Goal: Navigation & Orientation: Find specific page/section

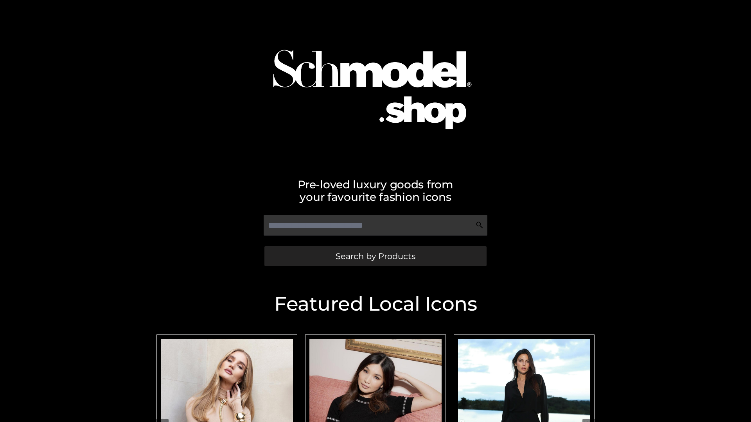
click at [375, 256] on span "Search by Products" at bounding box center [375, 256] width 80 height 8
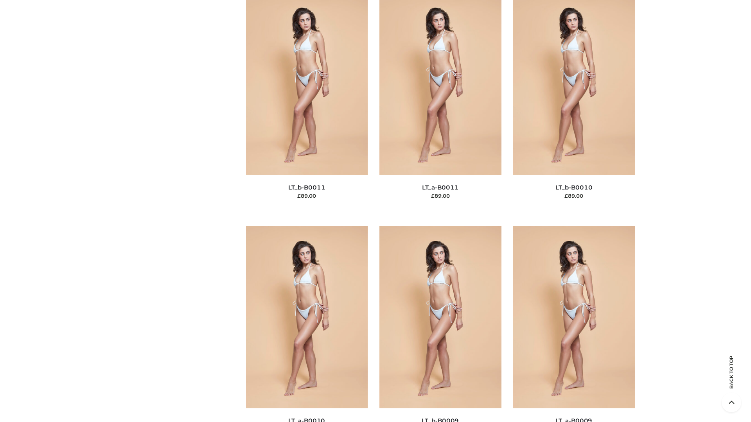
scroll to position [3512, 0]
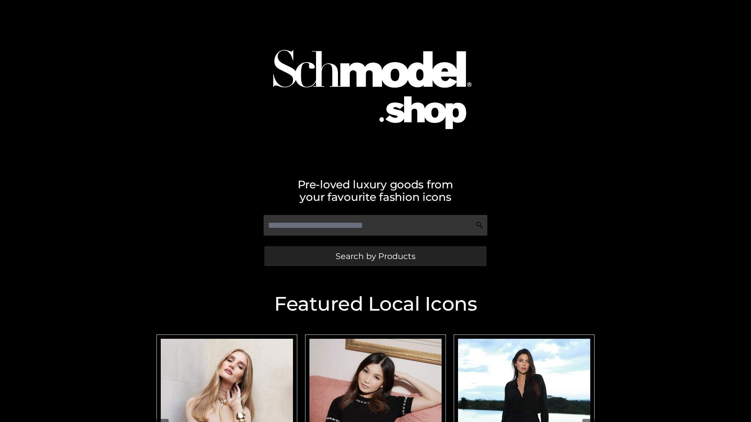
click at [375, 256] on span "Search by Products" at bounding box center [375, 256] width 80 height 8
